Goal: Task Accomplishment & Management: Complete application form

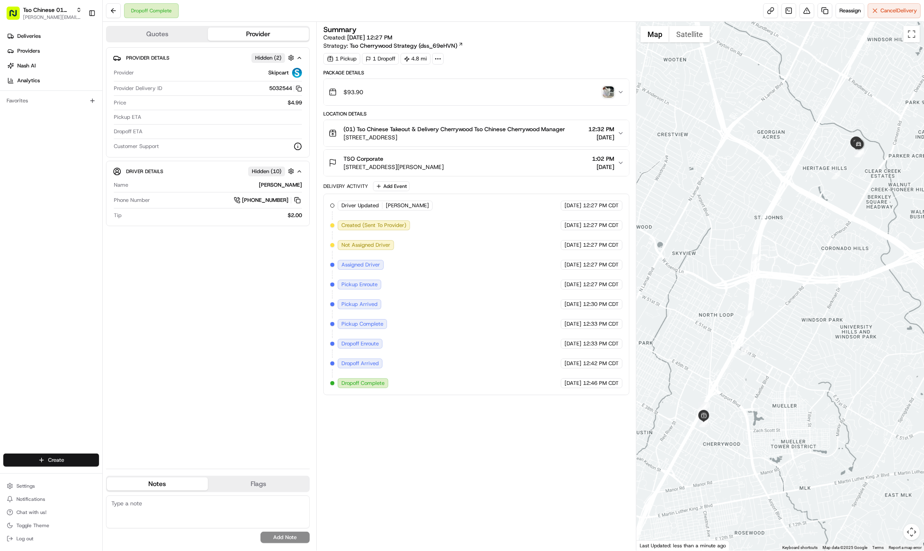
click at [72, 457] on html "Tso Chinese 01 Cherrywood [PERSON_NAME][EMAIL_ADDRESS][DOMAIN_NAME] Toggle Side…" at bounding box center [462, 275] width 924 height 551
click at [120, 470] on link "Delivery" at bounding box center [149, 475] width 92 height 15
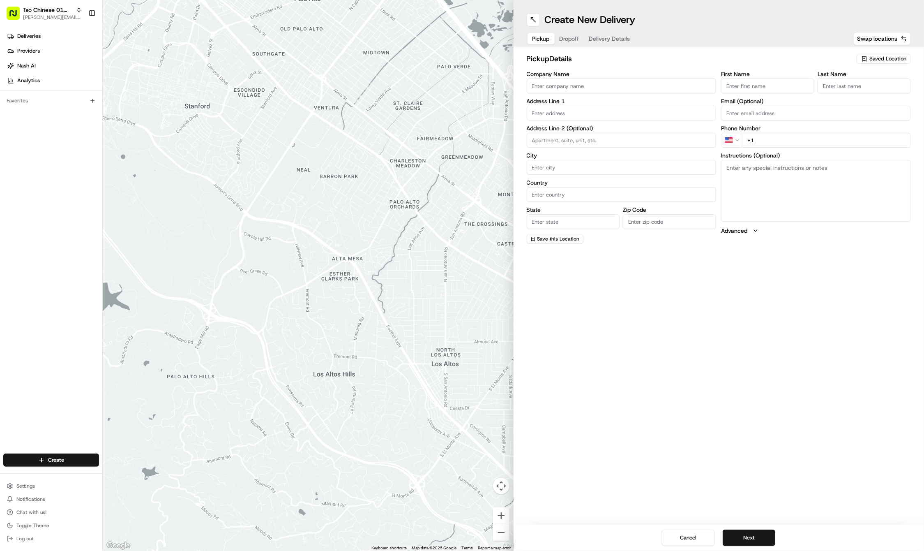
click at [878, 59] on span "Saved Location" at bounding box center [888, 58] width 37 height 7
click at [858, 90] on span "(01) Tso Chinese Takeout & Delivery Cherrywood" at bounding box center [870, 93] width 101 height 15
type input "(01) Tso Chinese Takeout & Delivery Cherrywood"
type input "Ste E-5"
type input "Austin"
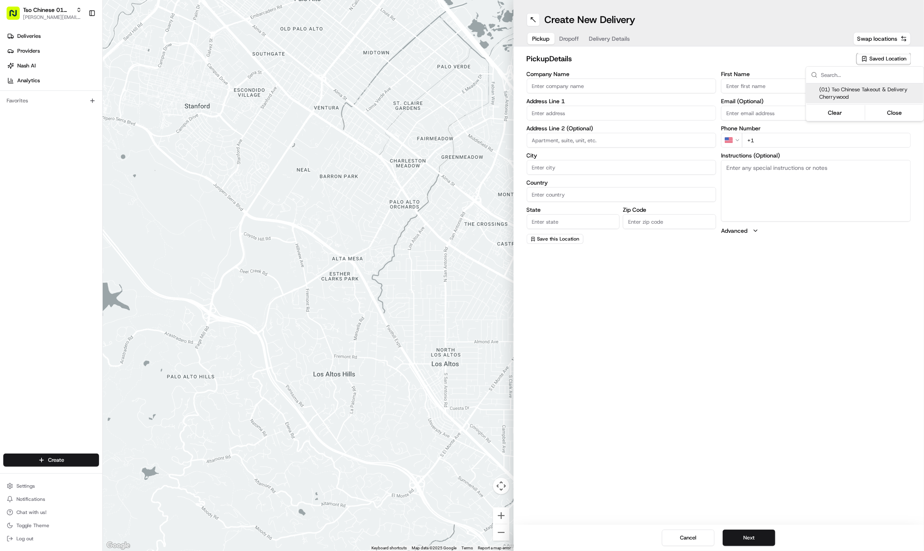
type input "US"
type input "[GEOGRAPHIC_DATA]"
type input "78722"
type input "Tso Chinese"
type input "Cherrywood Manager"
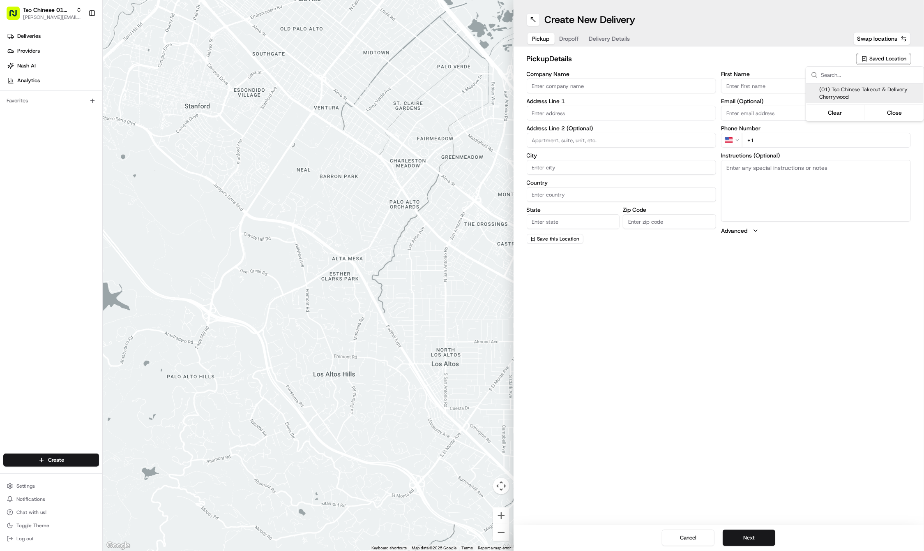
type input "[EMAIL_ADDRESS][DOMAIN_NAME]"
type input "[PHONE_NUMBER]"
type textarea "Submit a picture displaying address & food as Proof of Delivery. Envía una foto…"
type input "[STREET_ADDRESS]"
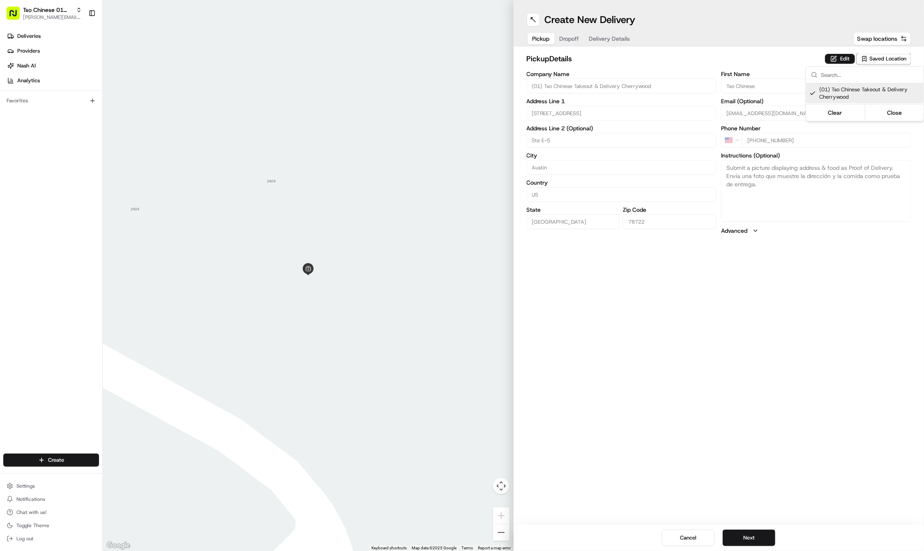
click at [816, 397] on html "Tso Chinese 01 Cherrywood [PERSON_NAME][EMAIL_ADDRESS][DOMAIN_NAME] Toggle Side…" at bounding box center [462, 275] width 924 height 551
click at [758, 531] on button "Next" at bounding box center [749, 537] width 53 height 16
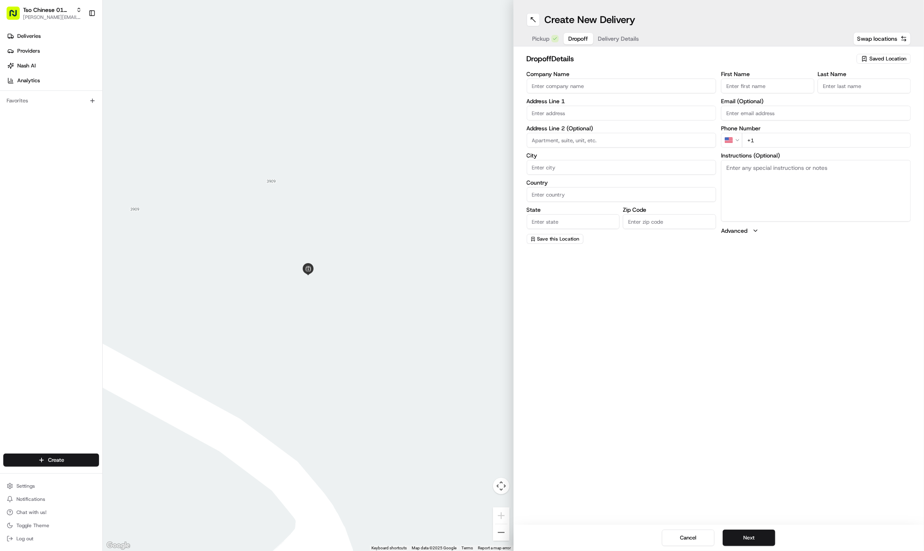
paste input "[PERSON_NAME]"
type input "[PERSON_NAME]"
paste input "King"
type input "King"
paste input "[PHONE_NUMBER]"
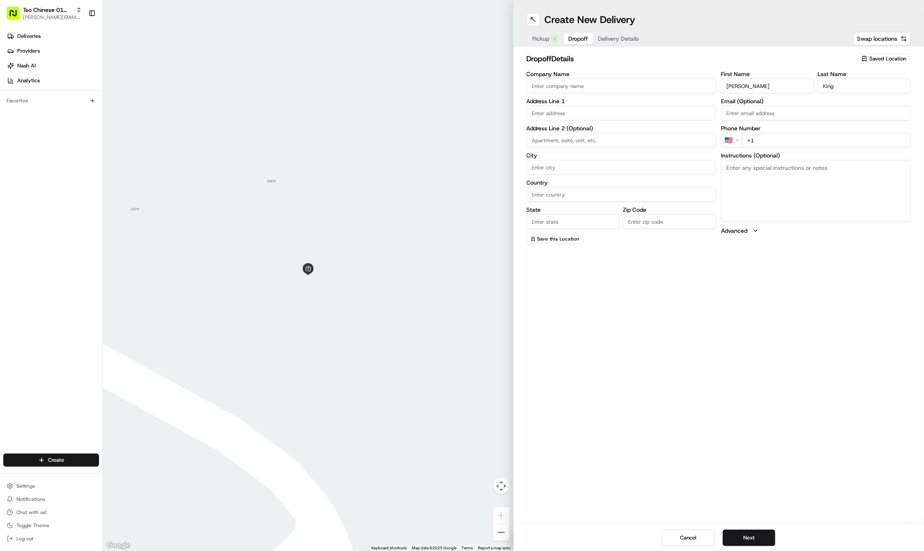
type input "[PHONE_NUMBER]"
paste input "[STREET_ADDRESS]"
click at [545, 128] on div "[STREET_ADDRESS]" at bounding box center [622, 130] width 186 height 12
type input "[STREET_ADDRESS]"
type input "Austin"
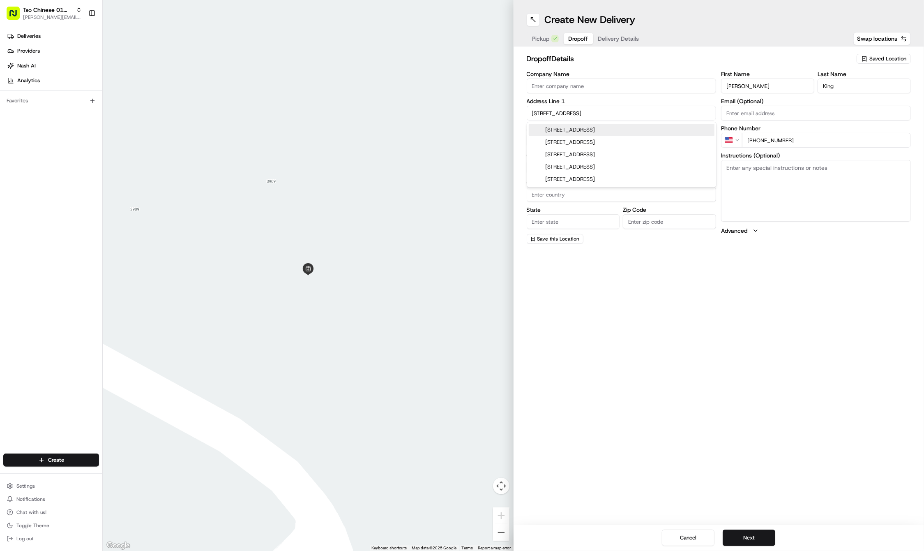
type input "[GEOGRAPHIC_DATA]"
type input "78731"
type input "[STREET_ADDRESS]"
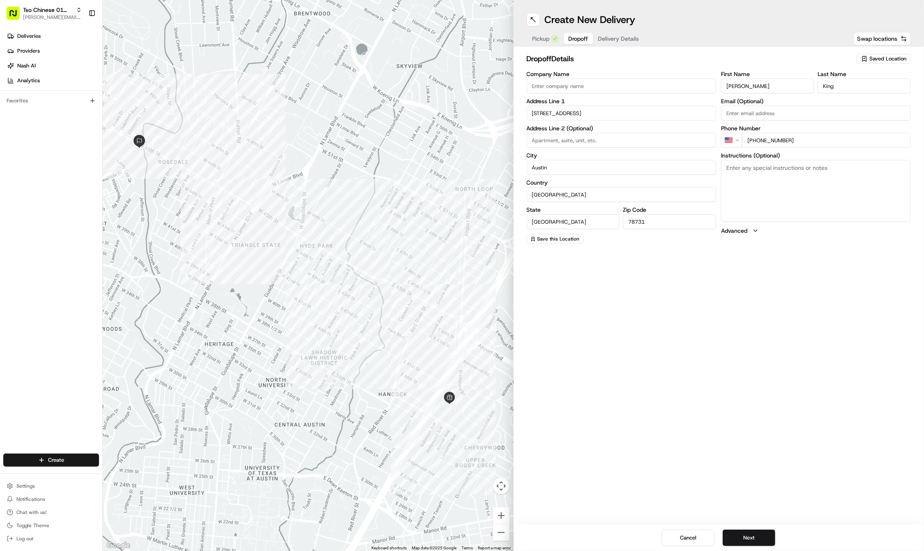
click at [769, 189] on textarea "Instructions (Optional)" at bounding box center [816, 191] width 190 height 62
paste textarea "Please leave at [GEOGRAPHIC_DATA] door and text. Thx!"
type textarea "Please leave at [GEOGRAPHIC_DATA] door and text. Thx!"
click at [741, 538] on button "Next" at bounding box center [749, 537] width 53 height 16
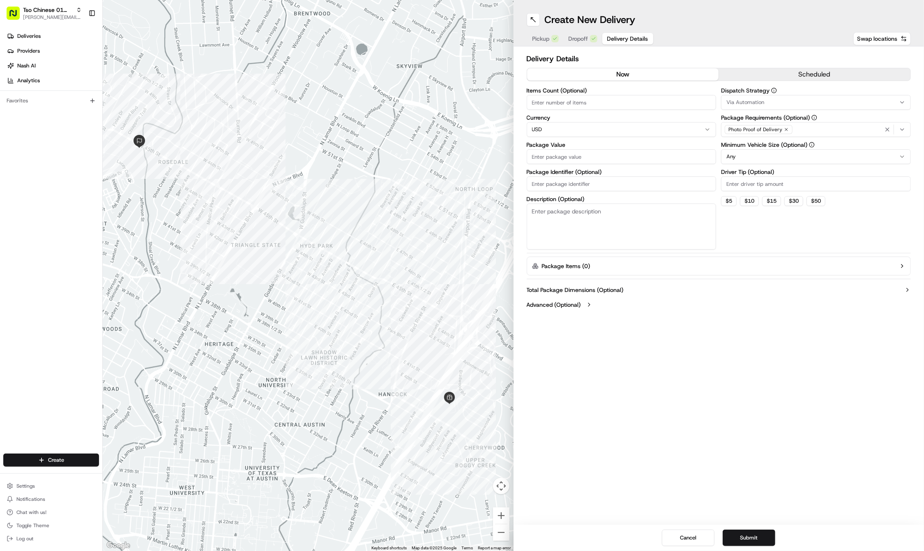
click at [737, 175] on label "Driver Tip (Optional)" at bounding box center [816, 172] width 190 height 6
click at [737, 176] on input "Driver Tip (Optional)" at bounding box center [816, 183] width 190 height 15
type input "2"
click at [755, 106] on span "Via Automation" at bounding box center [746, 102] width 38 height 7
click at [757, 146] on span "Tso Cherrywood Strategy" at bounding box center [785, 146] width 101 height 7
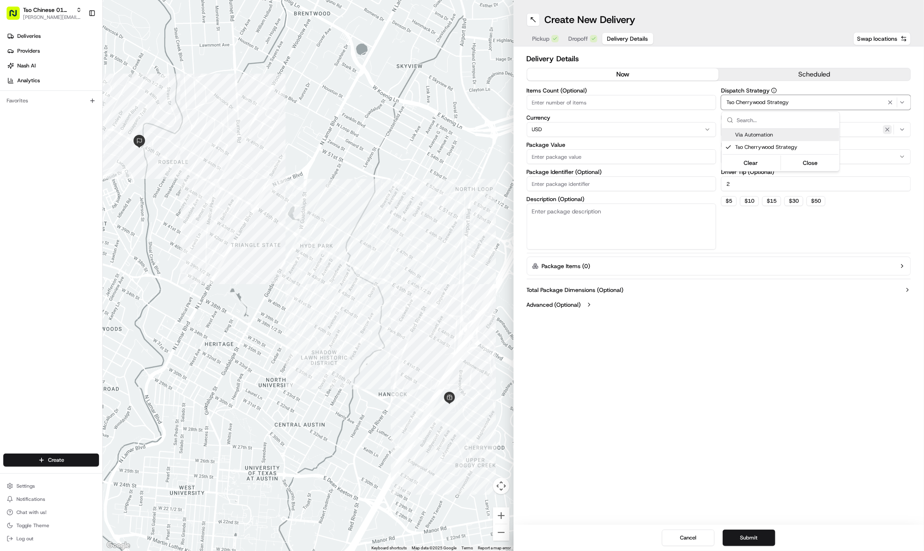
click at [886, 130] on icon "button" at bounding box center [888, 129] width 7 height 7
click at [886, 130] on div "Select requirements" at bounding box center [816, 129] width 186 height 7
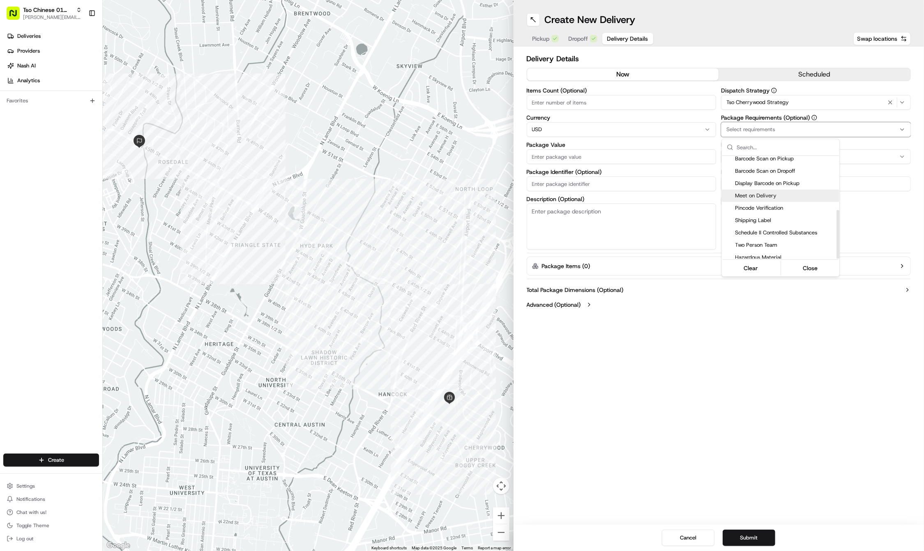
scroll to position [114, 0]
click at [751, 196] on div "Meet on Delivery" at bounding box center [781, 196] width 118 height 12
click at [561, 186] on html "Tso Chinese 01 Cherrywood [PERSON_NAME][EMAIL_ADDRESS][DOMAIN_NAME] Toggle Side…" at bounding box center [462, 275] width 924 height 551
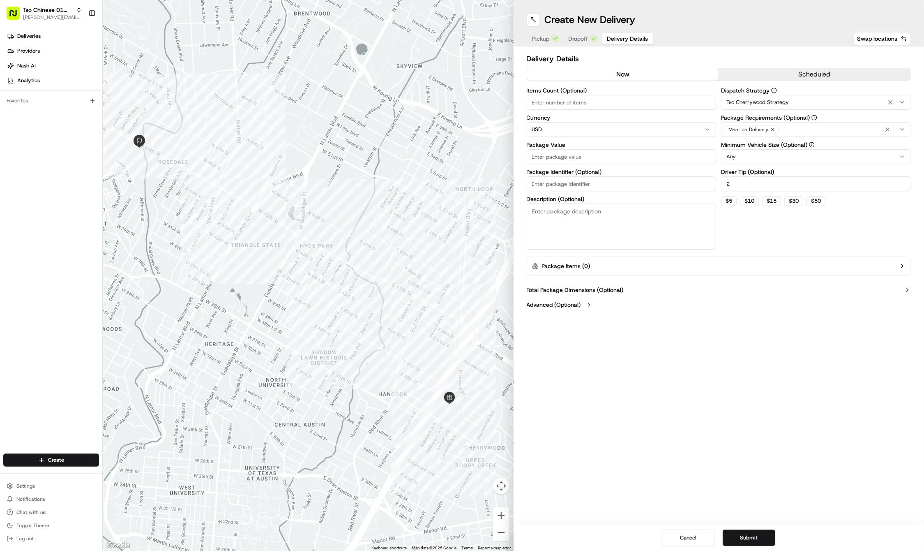
click at [561, 186] on input "Package Identifier (Optional)" at bounding box center [622, 183] width 190 height 15
paste input "FCB7OLJ"
type input "FCB7OLJ"
click at [543, 156] on input "Package Value" at bounding box center [622, 156] width 190 height 15
type input "37.78"
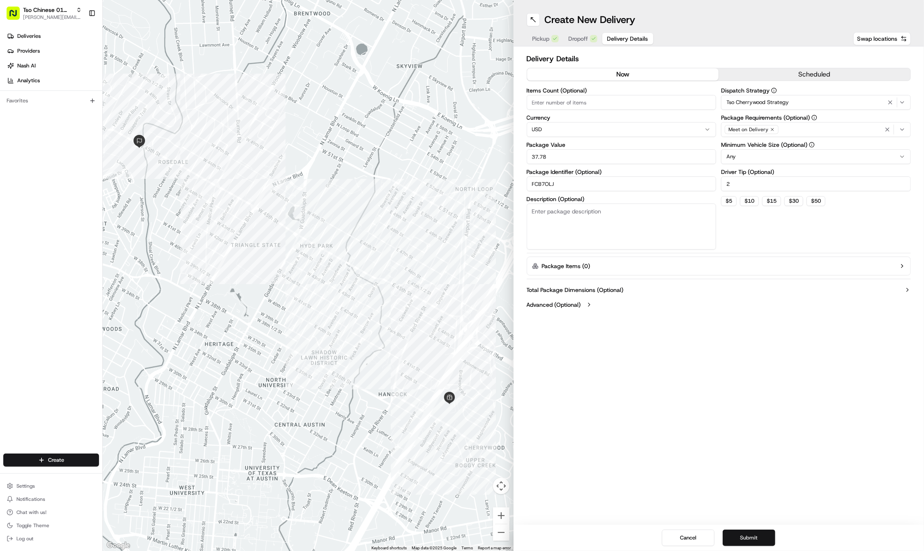
click at [748, 540] on button "Submit" at bounding box center [749, 537] width 53 height 16
